Goal: Task Accomplishment & Management: Manage account settings

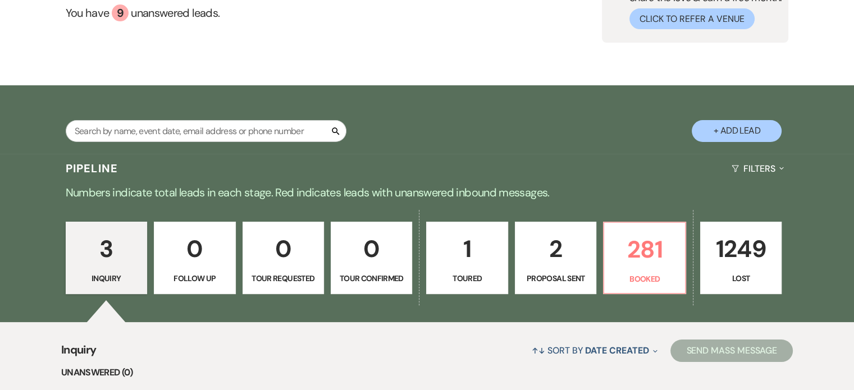
scroll to position [112, 0]
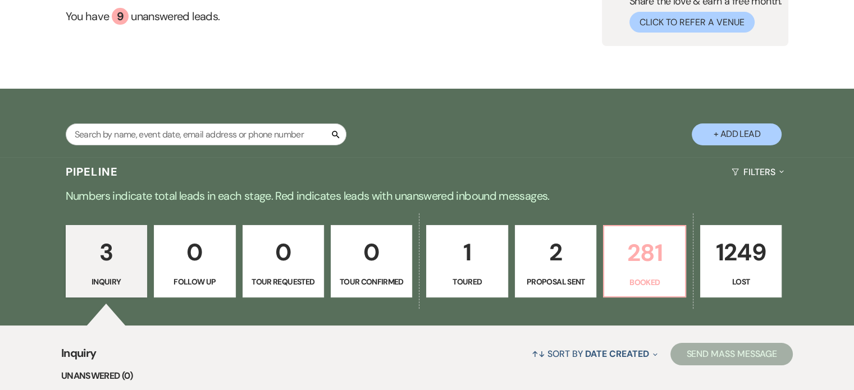
click at [654, 257] on p "281" at bounding box center [644, 253] width 67 height 38
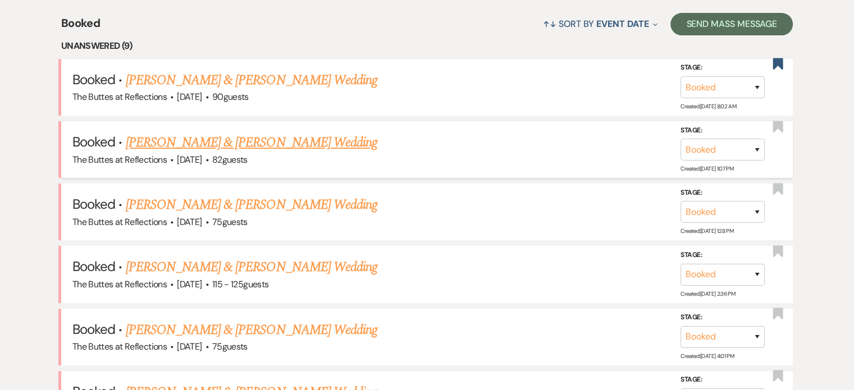
scroll to position [449, 0]
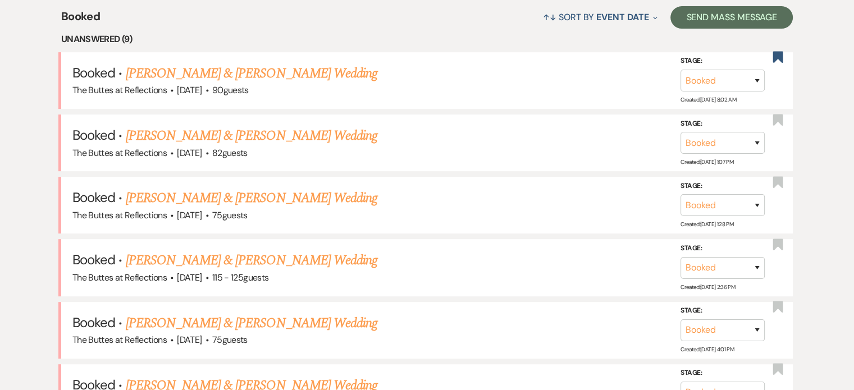
click at [206, 72] on link "[PERSON_NAME] & [PERSON_NAME] Wedding" at bounding box center [252, 73] width 252 height 20
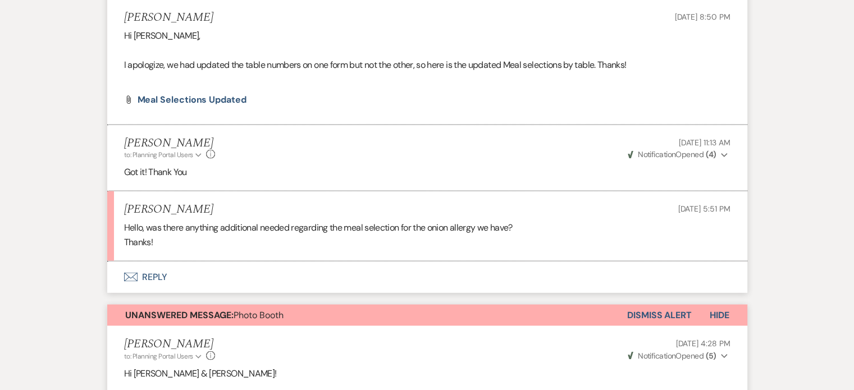
scroll to position [2191, 0]
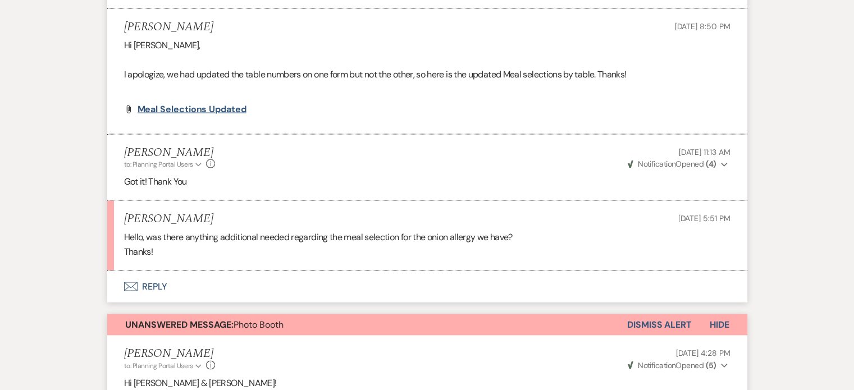
click at [191, 105] on span "Meal Selections Updated" at bounding box center [192, 109] width 109 height 12
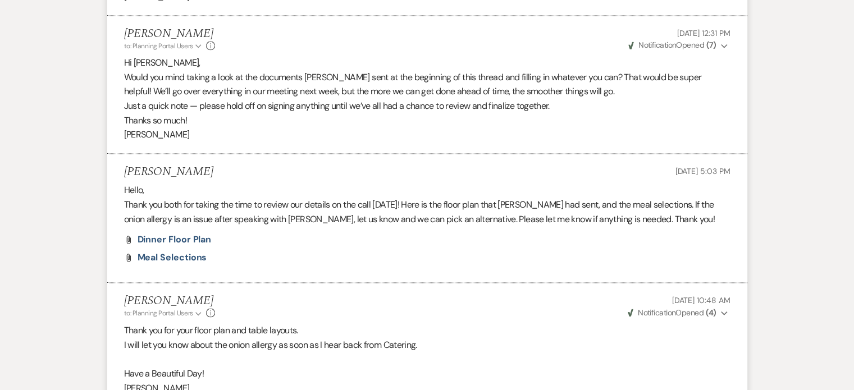
scroll to position [1797, 0]
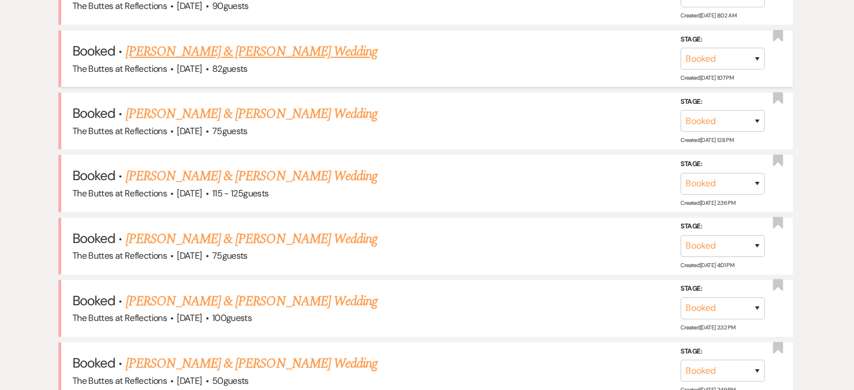
scroll to position [562, 0]
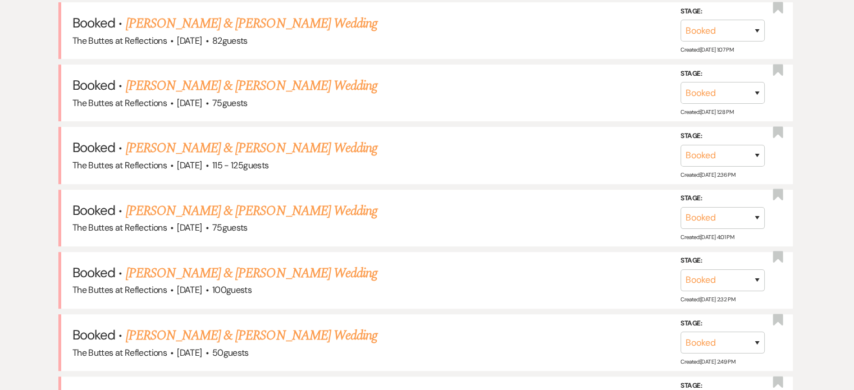
click at [173, 24] on link "[PERSON_NAME] & [PERSON_NAME] Wedding" at bounding box center [252, 23] width 252 height 20
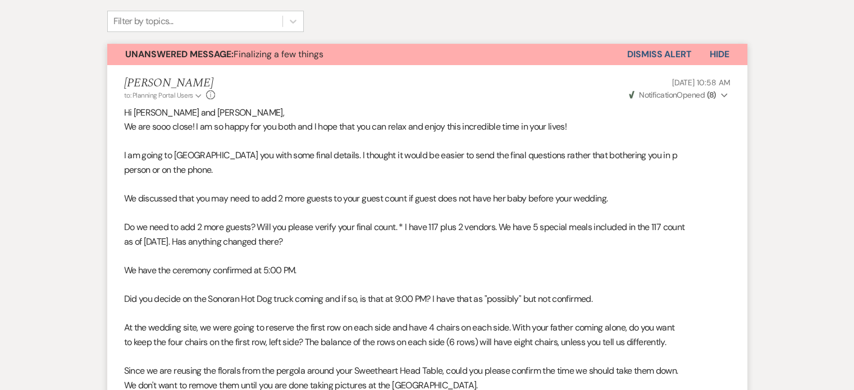
scroll to position [112, 0]
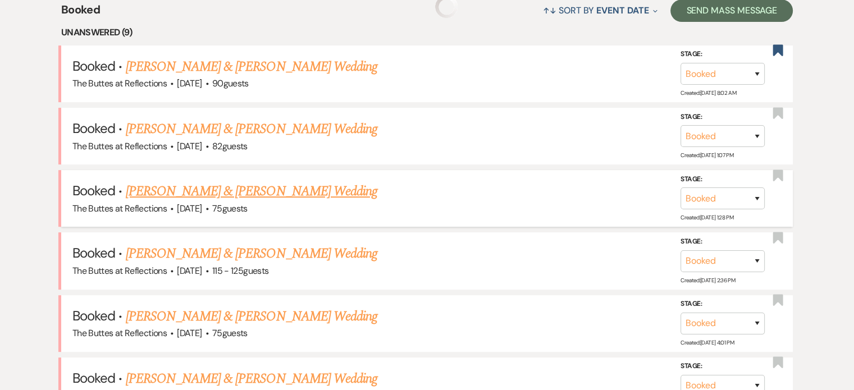
scroll to position [506, 0]
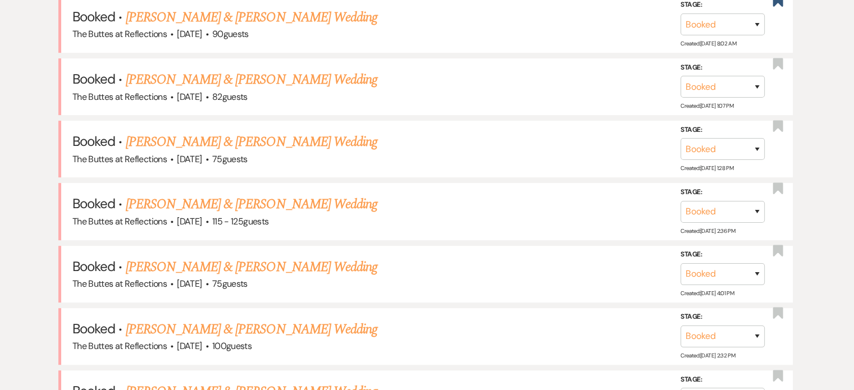
click at [183, 140] on link "[PERSON_NAME] & [PERSON_NAME] Wedding" at bounding box center [252, 142] width 252 height 20
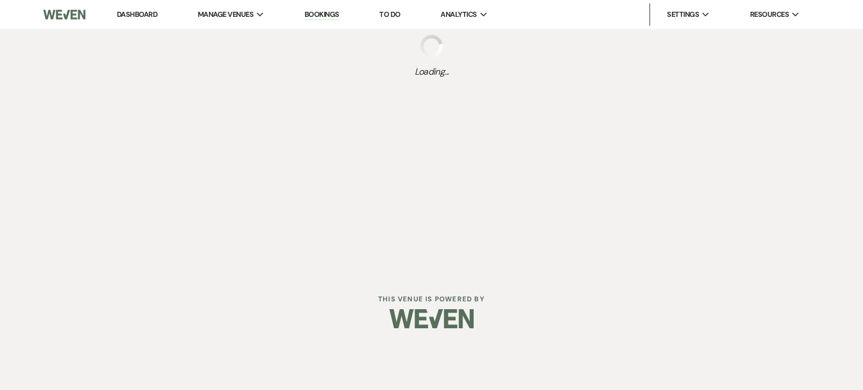
click at [511, 175] on div "Dashboard Manage Venues Expand The Buttes at Reflections Bookings To Do Analyti…" at bounding box center [431, 137] width 863 height 274
